Goal: Information Seeking & Learning: Check status

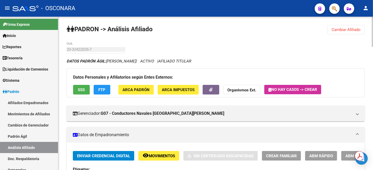
click at [352, 33] on button "Cambiar Afiliado" at bounding box center [345, 29] width 37 height 9
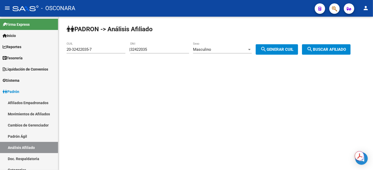
click at [160, 49] on input "32422035" at bounding box center [159, 49] width 59 height 5
paste input "44231971"
type input "44231971"
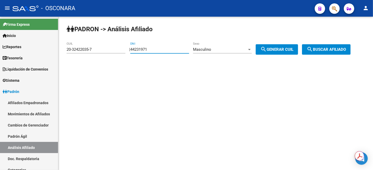
click at [238, 47] on div "Masculino" at bounding box center [220, 49] width 54 height 5
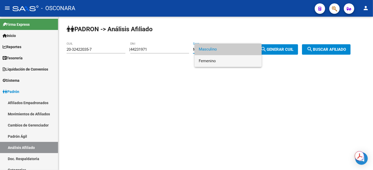
click at [233, 61] on span "Femenino" at bounding box center [228, 61] width 59 height 12
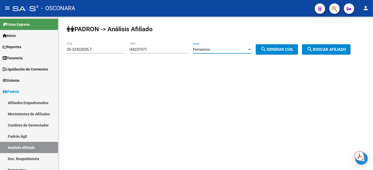
click at [282, 50] on span "search Generar CUIL" at bounding box center [276, 49] width 33 height 5
type input "27-44231971-0"
click at [325, 50] on span "search Buscar afiliado" at bounding box center [325, 49] width 39 height 5
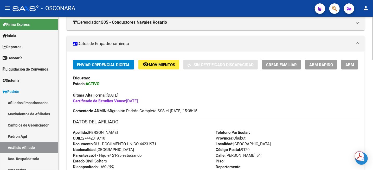
scroll to position [97, 0]
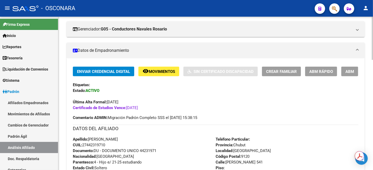
click at [174, 138] on div "Apellido: [PERSON_NAME]: 27442319710 Documento: DU - DOCUMENTO UNICO 44231971 N…" at bounding box center [144, 164] width 143 height 57
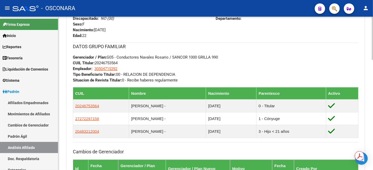
scroll to position [260, 0]
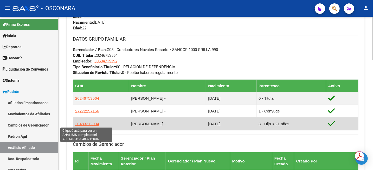
click at [81, 124] on span "20483212004" at bounding box center [87, 123] width 24 height 4
type textarea "20483212004"
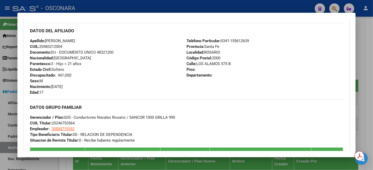
scroll to position [162, 0]
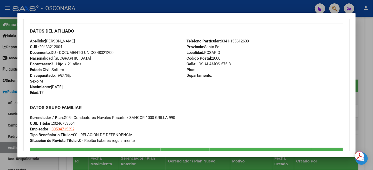
click at [367, 75] on div at bounding box center [186, 85] width 373 height 170
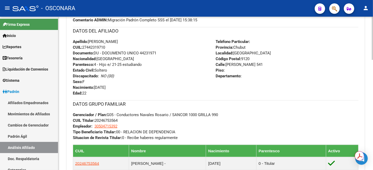
scroll to position [97, 0]
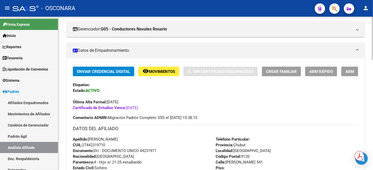
click at [350, 70] on span "ABM" at bounding box center [349, 71] width 9 height 5
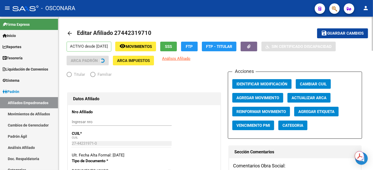
radio input "true"
type input "30-50471539-2"
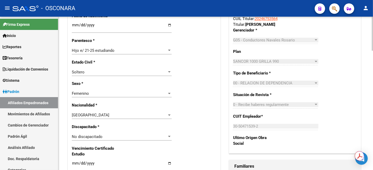
scroll to position [260, 0]
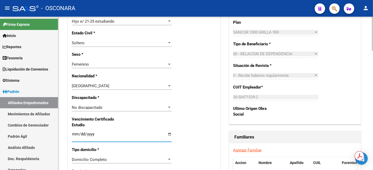
click at [90, 133] on input "[DATE]" at bounding box center [122, 136] width 100 height 8
type input "[DATE]"
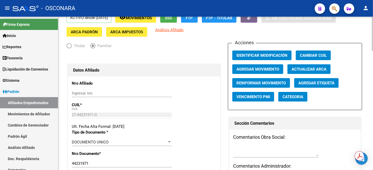
scroll to position [0, 0]
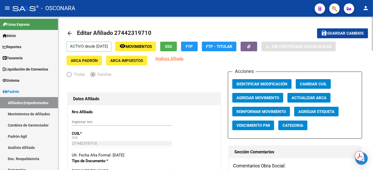
click at [334, 32] on span "Guardar cambios" at bounding box center [345, 33] width 36 height 5
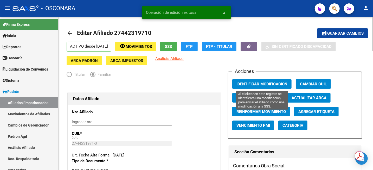
click at [264, 84] on span "Identificar Modificación" at bounding box center [261, 84] width 51 height 5
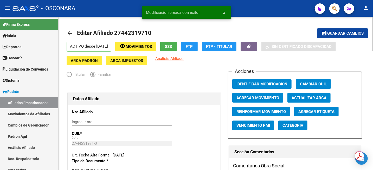
click at [338, 30] on button "save Guardar cambios" at bounding box center [342, 33] width 51 height 10
click at [251, 46] on icon "button" at bounding box center [248, 46] width 3 height 4
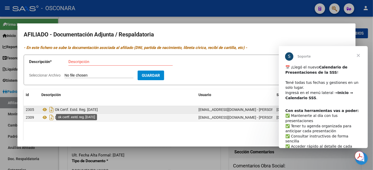
drag, startPoint x: 55, startPoint y: 109, endPoint x: 88, endPoint y: 110, distance: 32.2
click at [88, 110] on span "Ok Certf. Estd. Reg. [DATE]" at bounding box center [76, 109] width 43 height 4
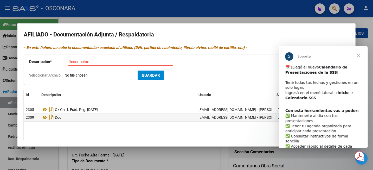
click at [359, 53] on span "Cerrar" at bounding box center [358, 55] width 19 height 19
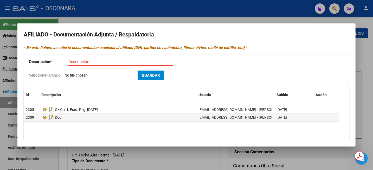
click at [111, 60] on input "Descripción" at bounding box center [120, 61] width 104 height 5
paste input "Ok Certf. Estd. Reg."
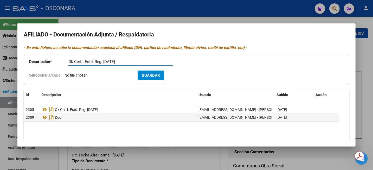
type input "Ok Certf. Estd. Reg. [DATE]"
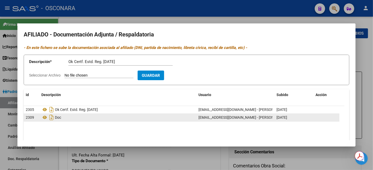
type input "C:\fakepath\Sin asunto.pdf"
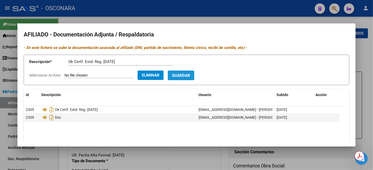
click at [190, 76] on span "Guardar" at bounding box center [181, 75] width 18 height 5
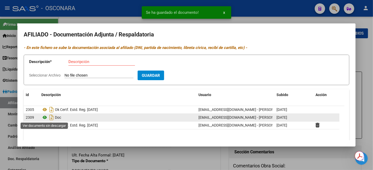
click at [44, 118] on icon at bounding box center [44, 117] width 7 height 6
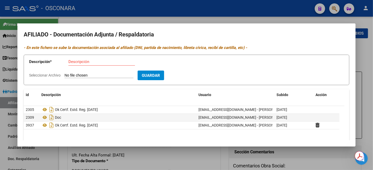
click at [370, 63] on div at bounding box center [186, 85] width 373 height 170
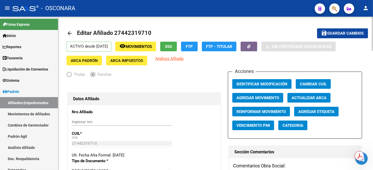
click at [141, 34] on span "Editar Afiliado 27442319710" at bounding box center [114, 33] width 74 height 6
copy h1 "27442319710"
click at [29, 150] on link "Análisis Afiliado" at bounding box center [29, 147] width 58 height 11
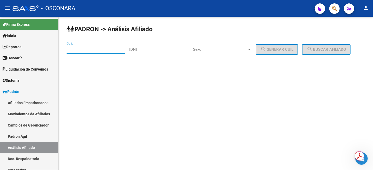
click at [73, 48] on input "CUIL" at bounding box center [96, 49] width 59 height 5
paste input "27-44231971-0"
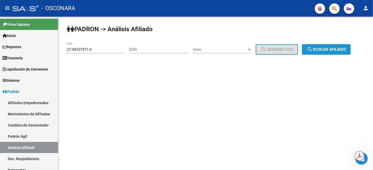
click at [321, 47] on span "search Buscar afiliado" at bounding box center [325, 49] width 39 height 5
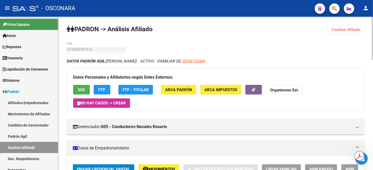
click at [372, 18] on div at bounding box center [371, 38] width 1 height 43
click at [354, 29] on span "Cambiar Afiliado" at bounding box center [345, 29] width 29 height 5
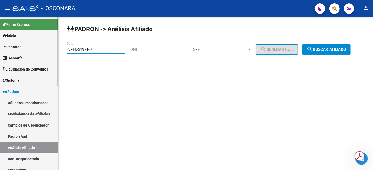
drag, startPoint x: 94, startPoint y: 50, endPoint x: 51, endPoint y: 49, distance: 43.1
click at [51, 49] on mat-sidenav-container "Firma Express Inicio Calendario SSS Instructivos Contacto OS Reportes Tablero d…" at bounding box center [186, 93] width 373 height 153
paste input "26669944-7"
type input "27-26669944-7"
click at [333, 44] on div "PADRON -> Análisis Afiliado 27-26669944-7 CUIL | DNI Sexo Sexo search Generar C…" at bounding box center [215, 44] width 314 height 55
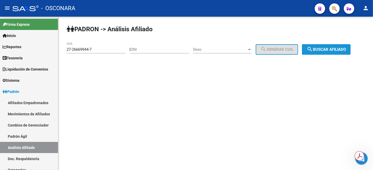
click at [334, 51] on span "search Buscar afiliado" at bounding box center [325, 49] width 39 height 5
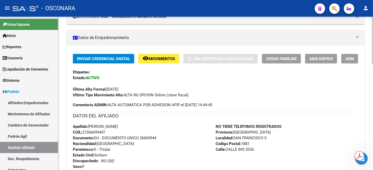
scroll to position [32, 0]
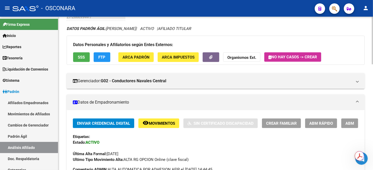
click at [160, 128] on div "Enviar Credencial Digital remove_red_eye Movimientos Sin Certificado Discapacid…" at bounding box center [215, 140] width 285 height 44
click at [159, 120] on button "remove_red_eye Movimientos" at bounding box center [158, 123] width 41 height 10
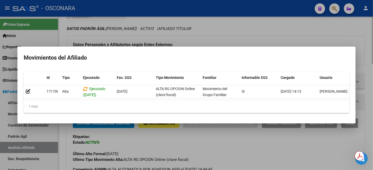
click at [266, 30] on div at bounding box center [186, 85] width 373 height 170
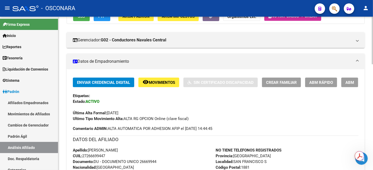
scroll to position [65, 0]
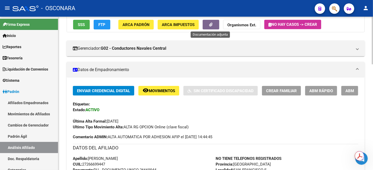
click at [216, 25] on button "button" at bounding box center [210, 25] width 17 height 10
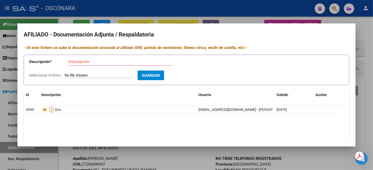
click at [372, 34] on div at bounding box center [186, 85] width 373 height 170
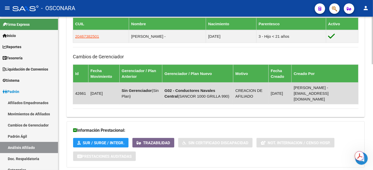
scroll to position [340, 0]
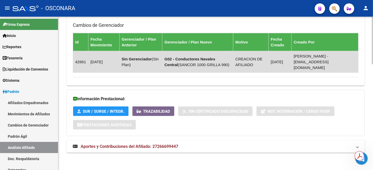
click at [161, 146] on span "Aportes y Contribuciones del Afiliado: 27266699447" at bounding box center [129, 146] width 97 height 5
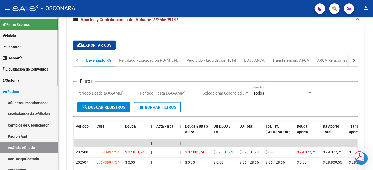
scroll to position [468, 0]
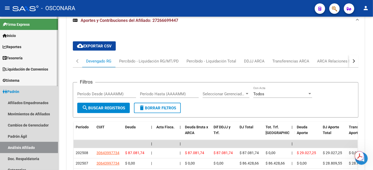
click at [21, 151] on link "Análisis Afiliado" at bounding box center [29, 147] width 58 height 11
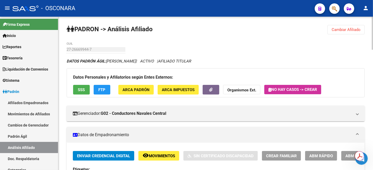
click at [350, 30] on span "Cambiar Afiliado" at bounding box center [345, 29] width 29 height 5
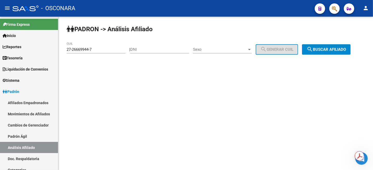
click at [160, 51] on input "DNI" at bounding box center [159, 49] width 59 height 5
paste input "4885260"
type input "4885260"
click at [218, 53] on div "Sexo Sexo" at bounding box center [222, 47] width 59 height 11
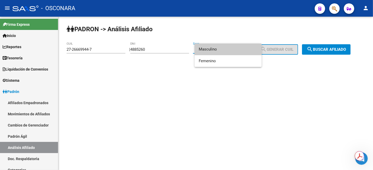
click at [219, 50] on span "Masculino" at bounding box center [228, 49] width 59 height 12
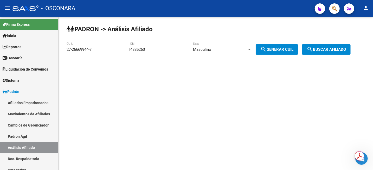
drag, startPoint x: 264, startPoint y: 45, endPoint x: 267, endPoint y: 48, distance: 4.6
click at [266, 47] on div "PADRON -> Análisis Afiliado 27-26669944-7 CUIL | 4885260 DNI Masculino Sexo sea…" at bounding box center [215, 44] width 314 height 55
drag, startPoint x: 274, startPoint y: 50, endPoint x: 284, endPoint y: 51, distance: 9.7
click at [275, 50] on span "search Generar CUIL" at bounding box center [276, 49] width 33 height 5
type input "20-04885260-3"
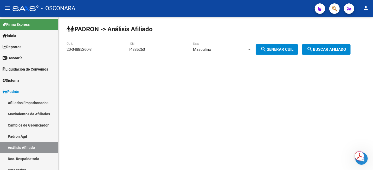
drag, startPoint x: 326, startPoint y: 48, endPoint x: 317, endPoint y: 52, distance: 9.5
click at [329, 49] on span "search Buscar afiliado" at bounding box center [325, 49] width 39 height 5
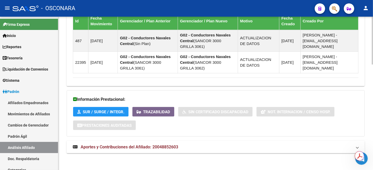
scroll to position [337, 0]
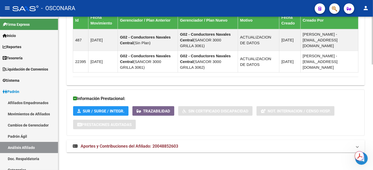
click at [186, 145] on mat-panel-title "Aportes y Contribuciones del Afiliado: 20048852603" at bounding box center [212, 146] width 279 height 6
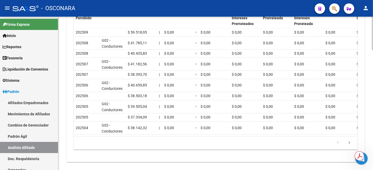
scroll to position [434, 0]
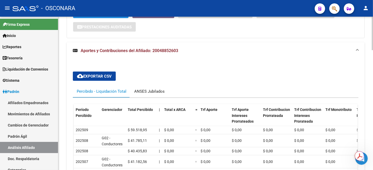
click at [149, 92] on div "ANSES Jubilados" at bounding box center [149, 91] width 30 height 6
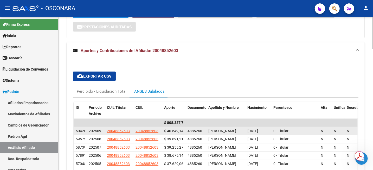
drag, startPoint x: 161, startPoint y: 131, endPoint x: 184, endPoint y: 132, distance: 23.2
click at [184, 132] on div "60420 202509 20048852603 20048852603 $ 40.649,14 4885260 [PERSON_NAME] [DATE] 0…" at bounding box center [216, 131] width 284 height 8
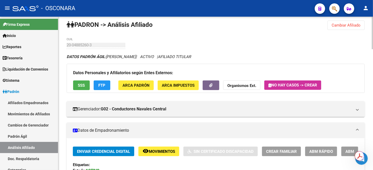
scroll to position [0, 0]
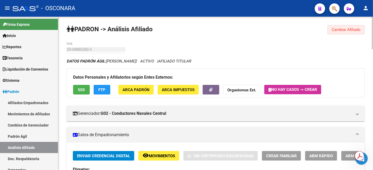
click at [341, 31] on span "Cambiar Afiliado" at bounding box center [345, 29] width 29 height 5
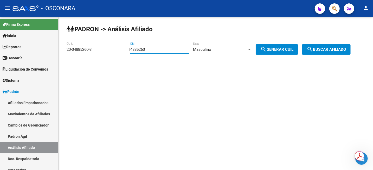
click at [173, 52] on input "4885260" at bounding box center [159, 49] width 59 height 5
paste input "12200041"
type input "12200041"
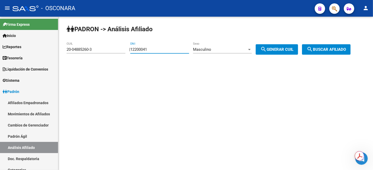
click at [280, 52] on button "search Generar CUIL" at bounding box center [276, 49] width 42 height 10
type input "23-12200041-9"
click at [322, 54] on button "search Buscar afiliado" at bounding box center [326, 49] width 49 height 10
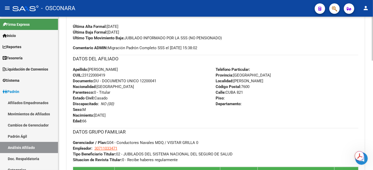
scroll to position [162, 0]
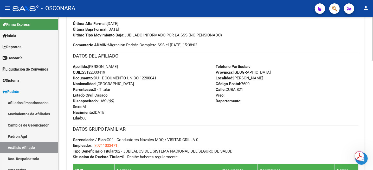
click at [97, 72] on span "CUIL: 23122000419" at bounding box center [89, 72] width 32 height 5
copy span "23122000419"
